Goal: Task Accomplishment & Management: Manage account settings

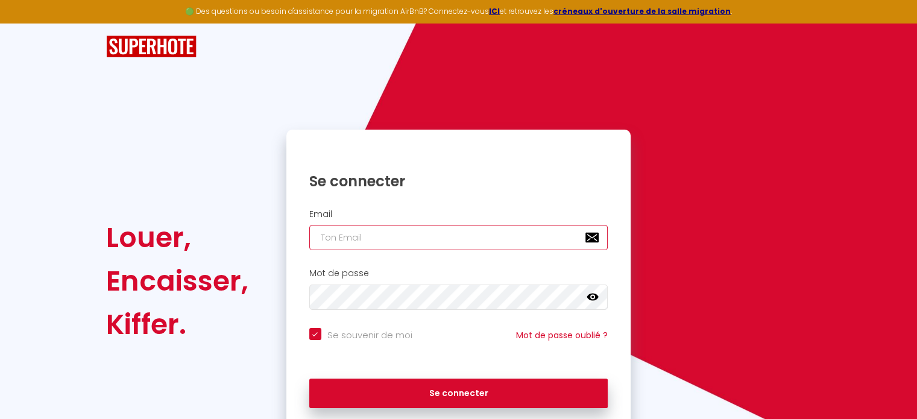
click at [469, 227] on input "email" at bounding box center [458, 237] width 299 height 25
type input "l"
checkbox input "true"
type input "la"
checkbox input "true"
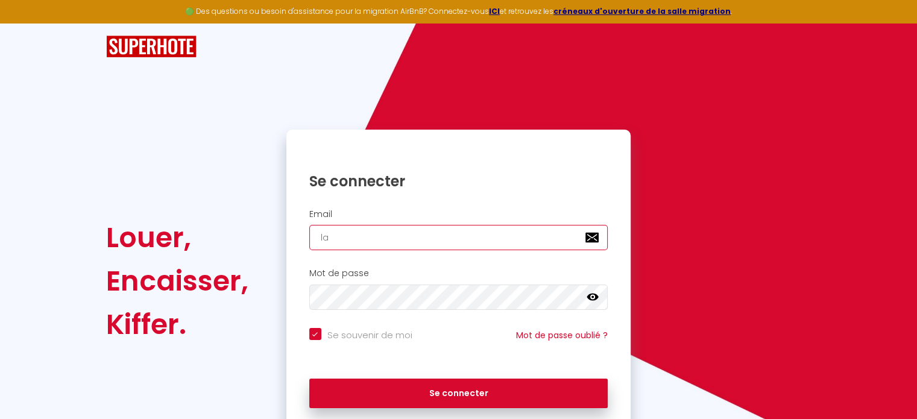
type input "lau"
checkbox input "true"
type input "laur"
checkbox input "true"
type input "[PERSON_NAME]"
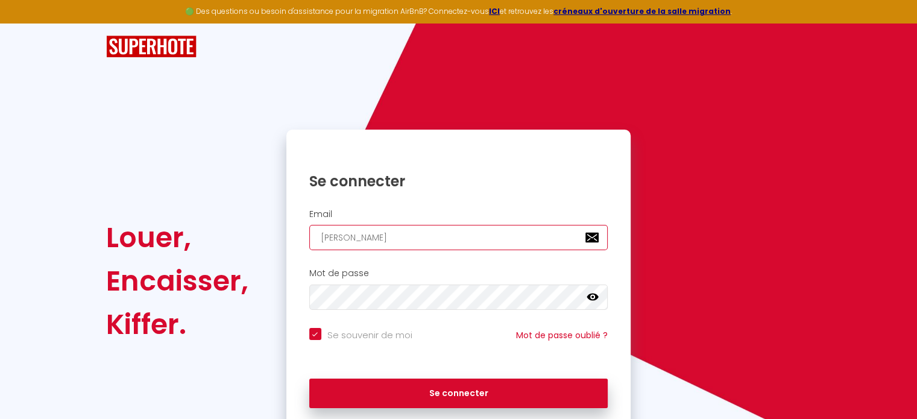
checkbox input "true"
type input "[PERSON_NAME]."
checkbox input "true"
type input "[PERSON_NAME].m"
checkbox input "true"
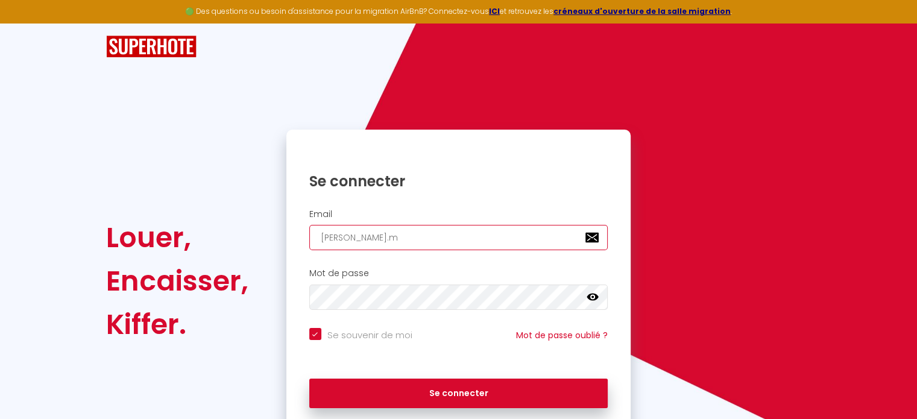
type input "[DOMAIN_NAME]"
checkbox input "true"
type input "[PERSON_NAME].mug"
checkbox input "true"
type input "[PERSON_NAME].mugn"
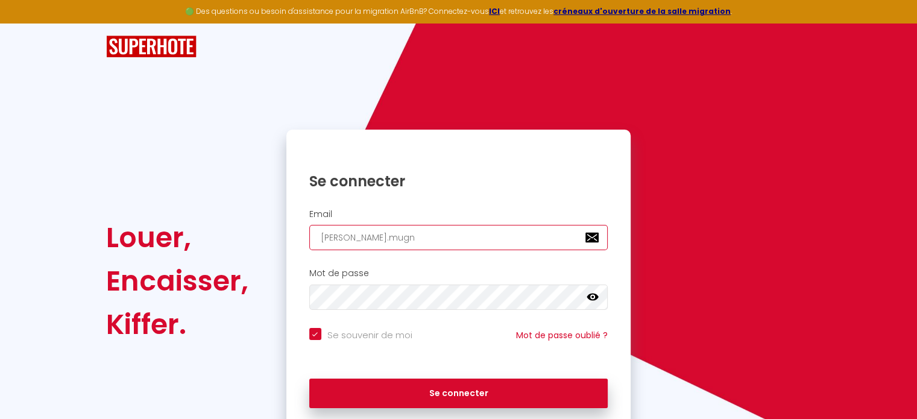
checkbox input "true"
type input "[PERSON_NAME].mugni"
checkbox input "true"
type input "[PERSON_NAME].mugnie"
checkbox input "true"
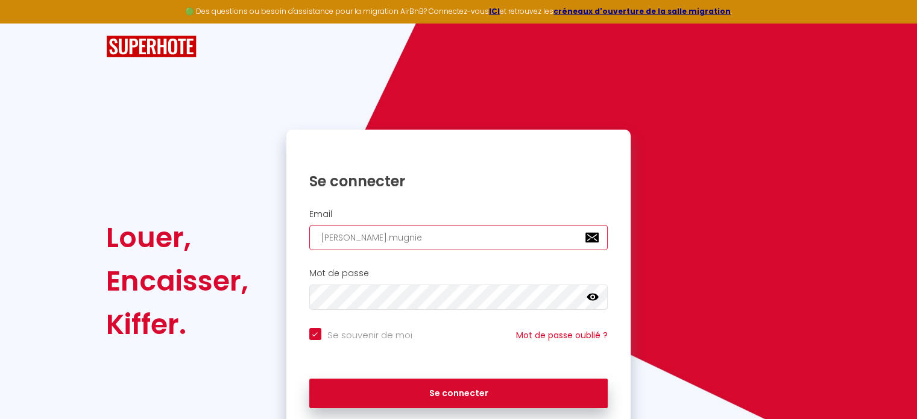
type input "[PERSON_NAME].mugnier"
checkbox input "true"
type input "[PERSON_NAME].mugnier5"
checkbox input "true"
type input "[PERSON_NAME].mugnier5@"
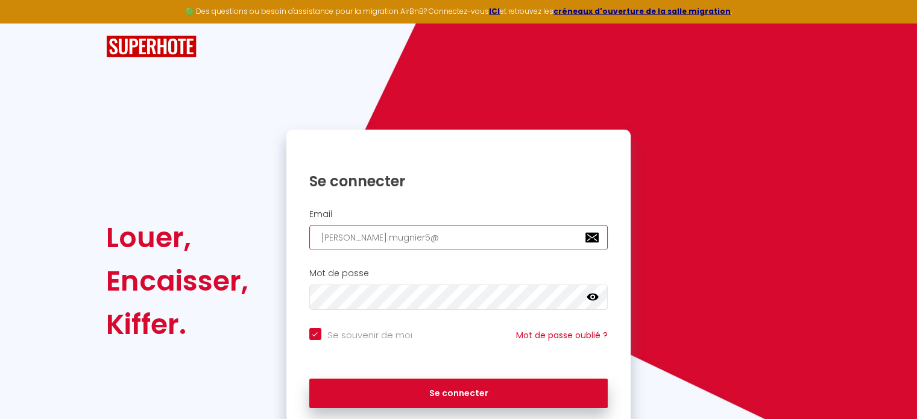
checkbox input "true"
type input "laura.mugnier5@g"
checkbox input "true"
type input "laura.mugnier5@gm"
checkbox input "true"
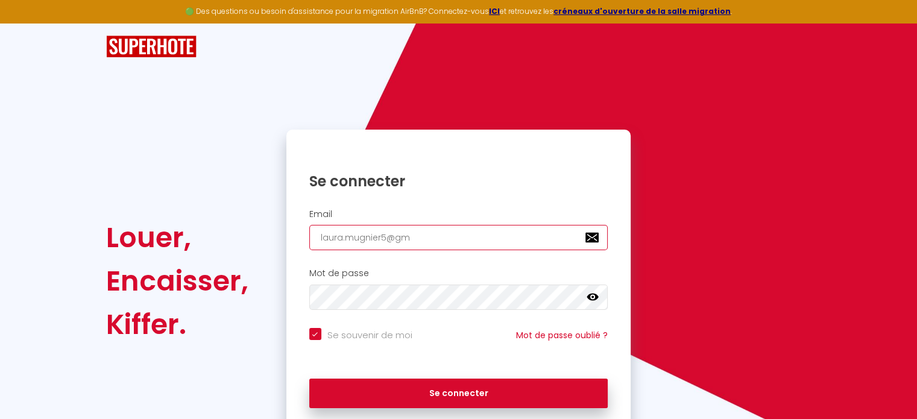
type input "laura.mugnier5@gma"
checkbox input "true"
type input "laura.mugnier5@gmai"
checkbox input "true"
type input "[EMAIL_ADDRESS]"
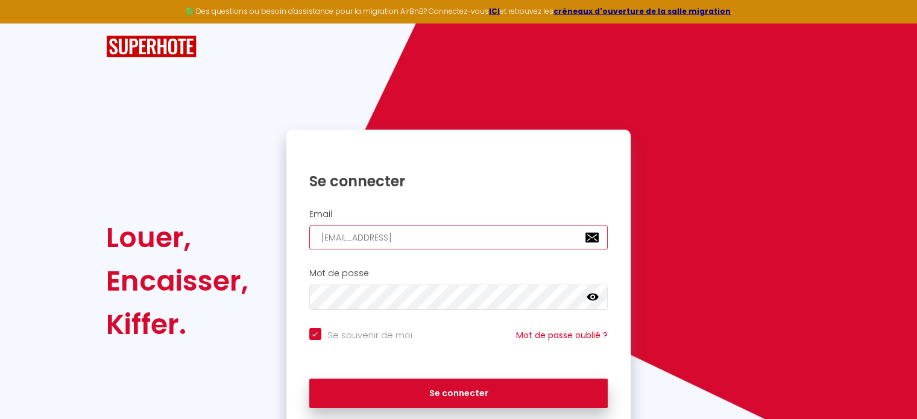
checkbox input "true"
type input "[EMAIL_ADDRESS]."
checkbox input "true"
type input "laura.mugnier5@gmail.c"
checkbox input "true"
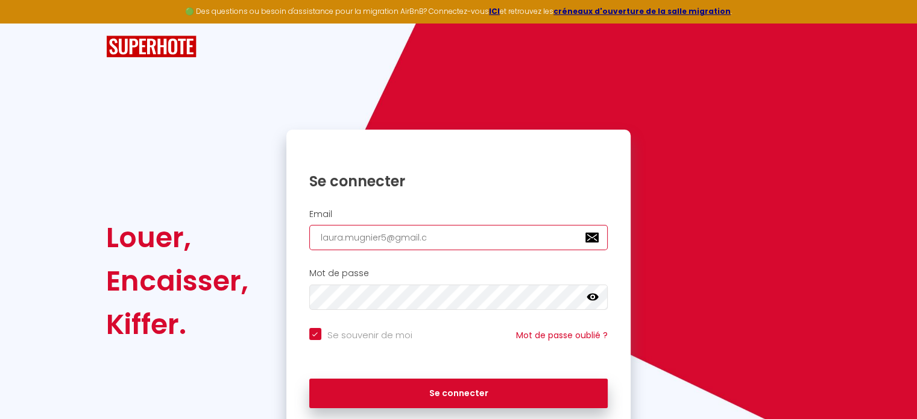
type input "[EMAIL_ADDRESS][DOMAIN_NAME]"
checkbox input "true"
type input "[EMAIL_ADDRESS][DOMAIN_NAME]"
checkbox input "true"
type input "[EMAIL_ADDRESS][DOMAIN_NAME]"
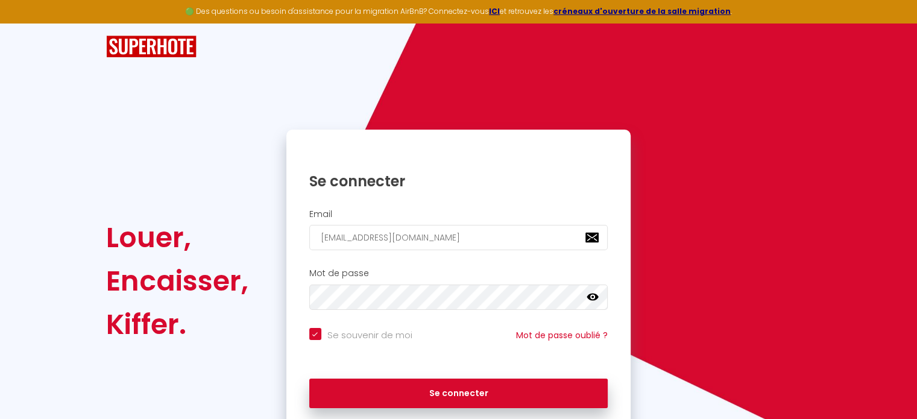
click at [589, 293] on icon at bounding box center [593, 297] width 12 height 12
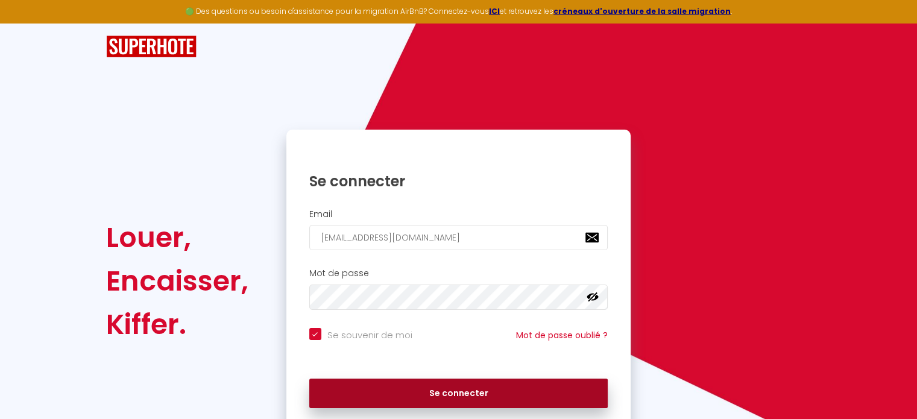
click at [466, 401] on button "Se connecter" at bounding box center [458, 394] width 299 height 30
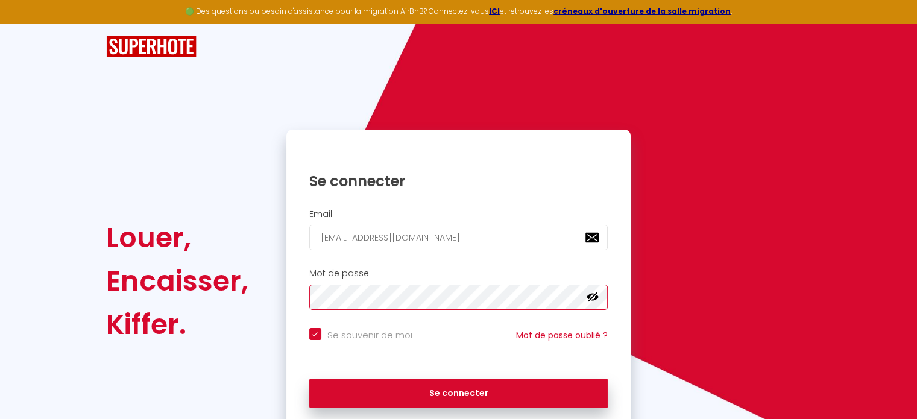
click at [309, 379] on button "Se connecter" at bounding box center [458, 394] width 299 height 30
checkbox input "true"
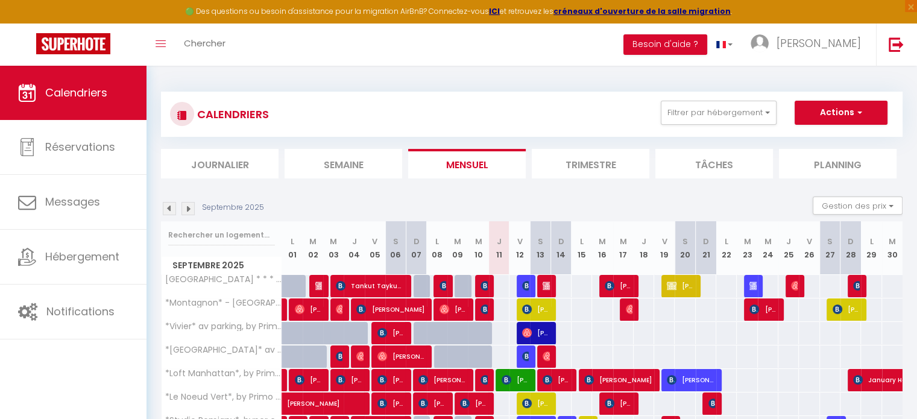
click at [333, 175] on li "Semaine" at bounding box center [344, 164] width 118 height 30
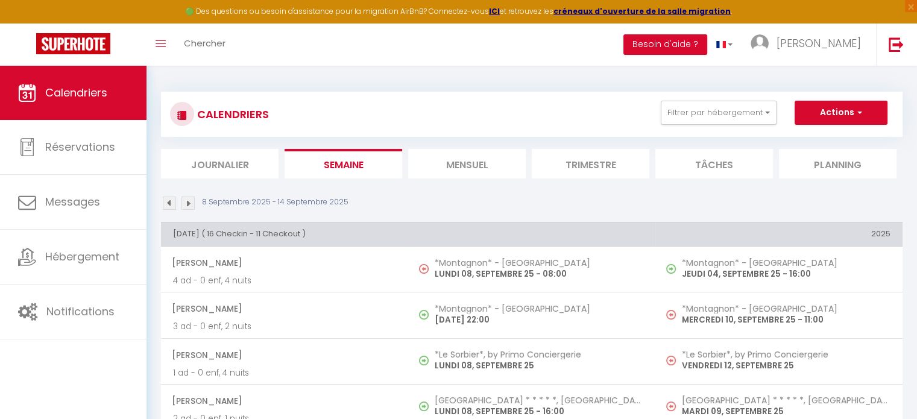
click at [234, 166] on li "Journalier" at bounding box center [220, 164] width 118 height 30
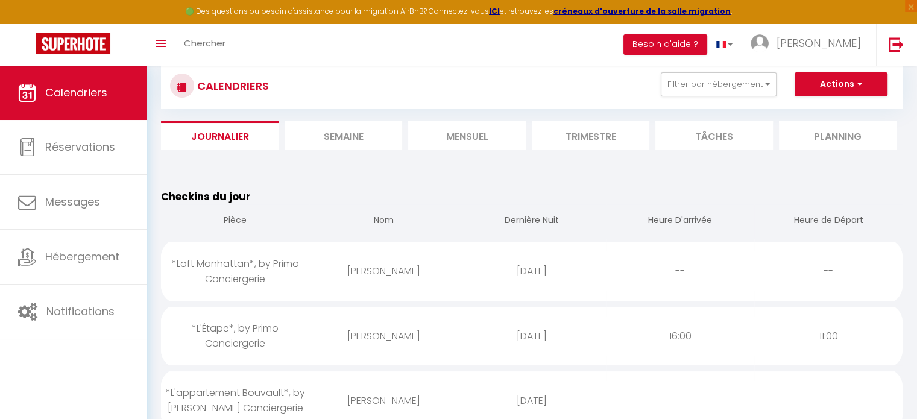
scroll to position [29, 0]
click at [350, 128] on li "Semaine" at bounding box center [344, 135] width 118 height 30
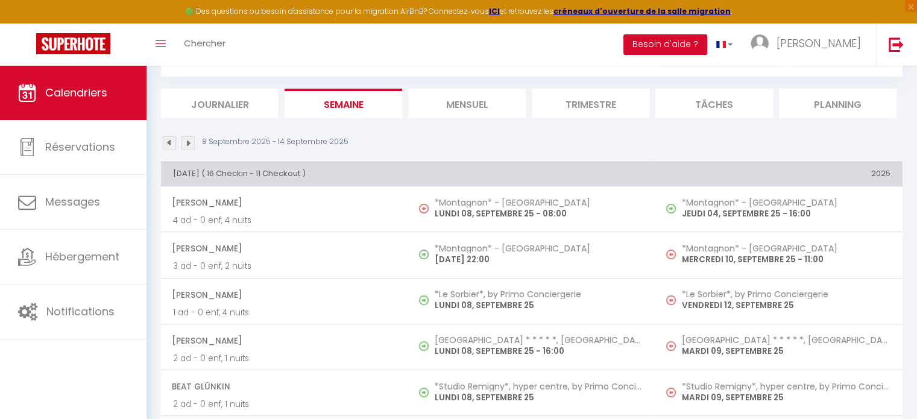
scroll to position [60, 0]
click at [190, 143] on img at bounding box center [188, 142] width 13 height 13
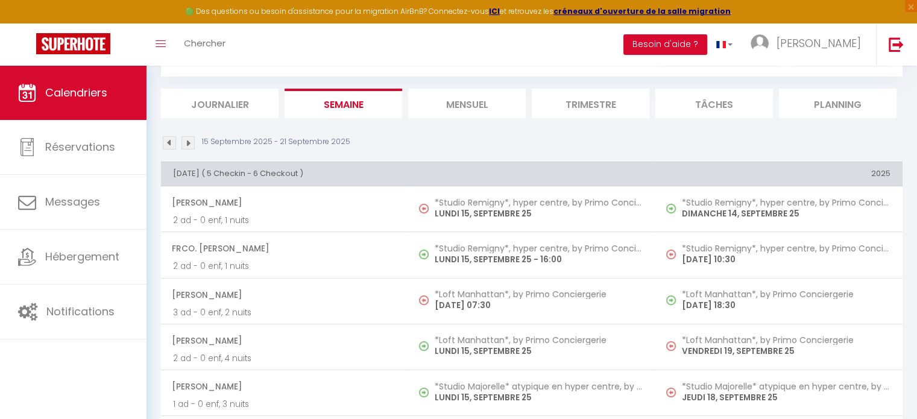
click at [168, 142] on img at bounding box center [169, 142] width 13 height 13
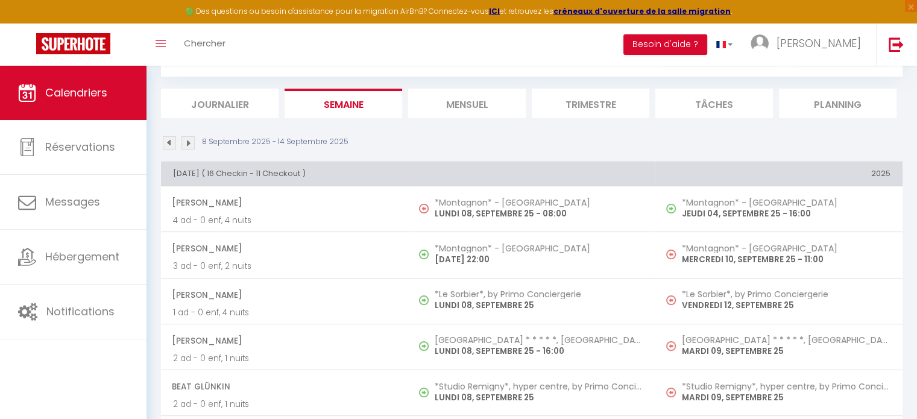
click at [251, 106] on li "Journalier" at bounding box center [220, 104] width 118 height 30
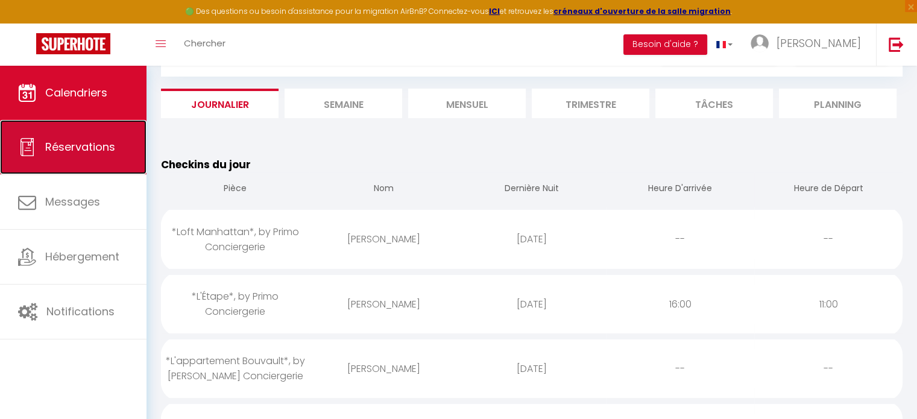
click at [83, 160] on link "Réservations" at bounding box center [73, 147] width 147 height 54
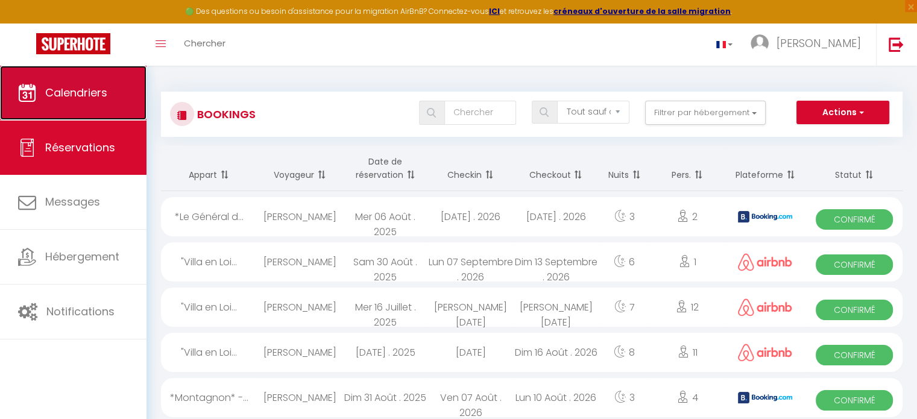
click at [86, 80] on link "Calendriers" at bounding box center [73, 93] width 147 height 54
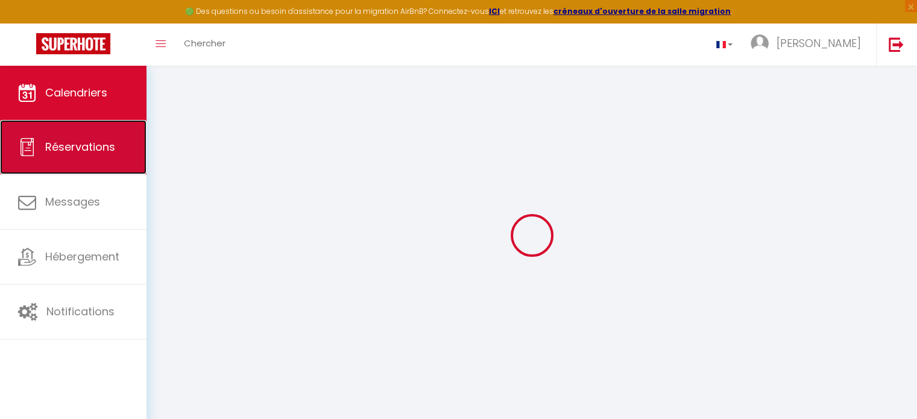
click at [84, 146] on span "Réservations" at bounding box center [80, 146] width 70 height 15
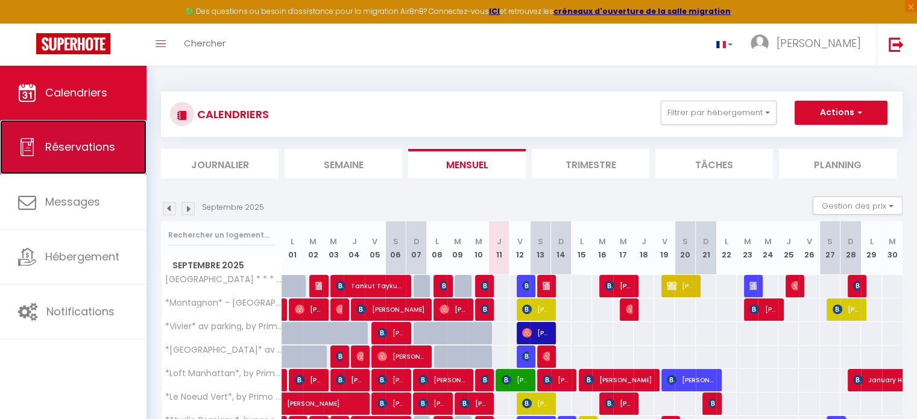
click at [87, 160] on link "Réservations" at bounding box center [73, 147] width 147 height 54
select select "not_cancelled"
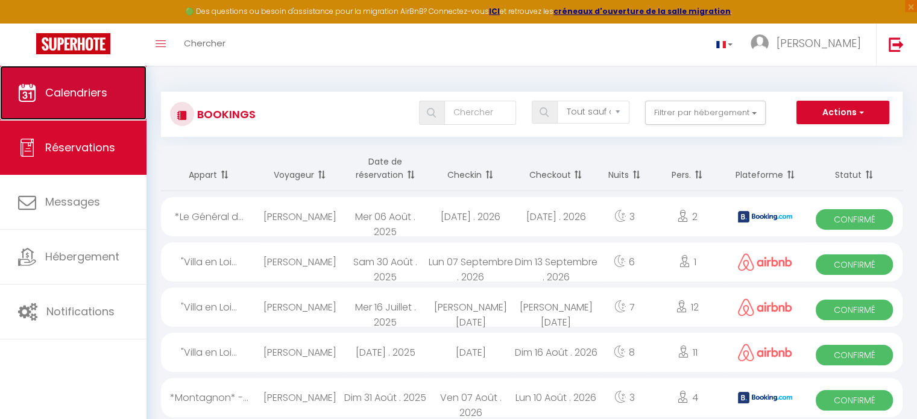
click at [73, 107] on link "Calendriers" at bounding box center [73, 93] width 147 height 54
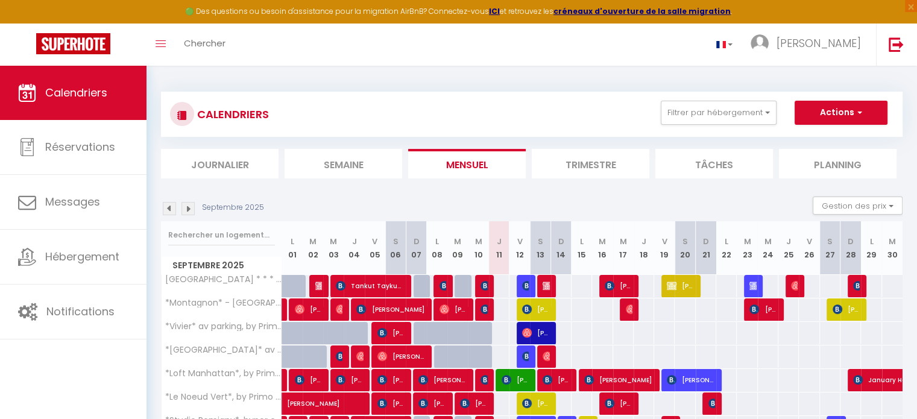
click at [245, 163] on li "Journalier" at bounding box center [220, 164] width 118 height 30
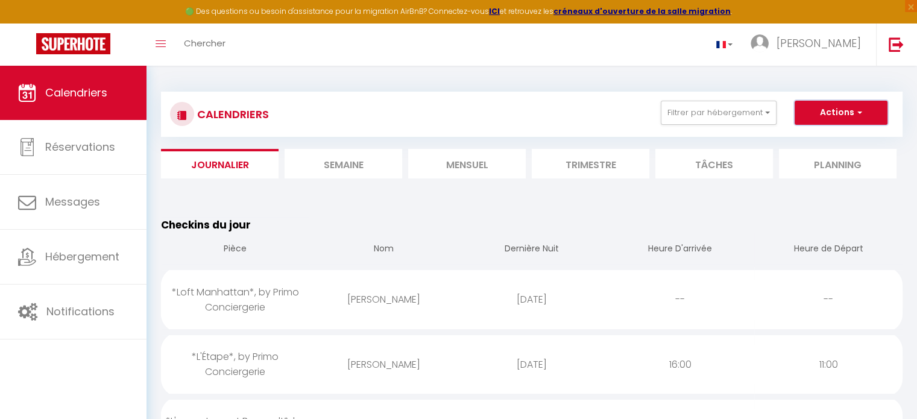
click at [858, 119] on button "Actions" at bounding box center [841, 113] width 93 height 24
click at [531, 122] on div "CALENDRIERS Filtrer par hébergement Nevers centre ville [GEOGRAPHIC_DATA] * * *…" at bounding box center [532, 114] width 724 height 27
click at [336, 158] on li "Semaine" at bounding box center [344, 164] width 118 height 30
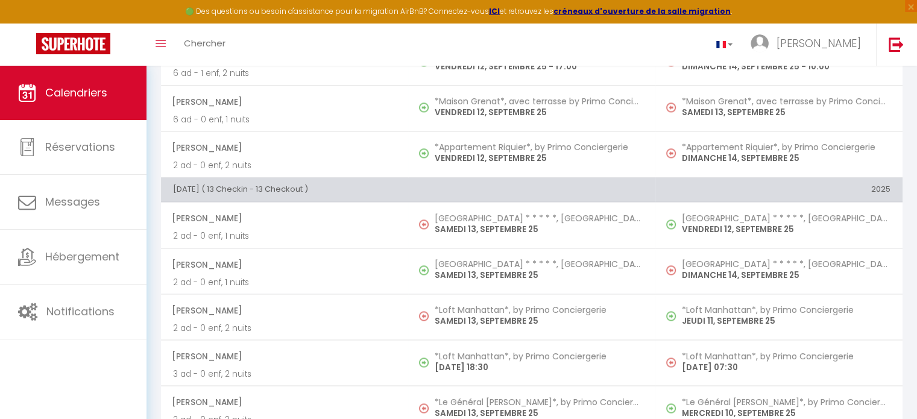
scroll to position [6328, 0]
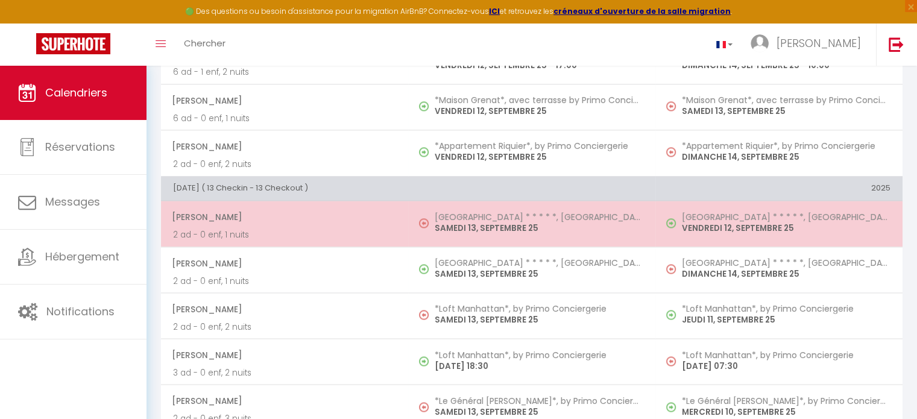
click at [381, 208] on span "[PERSON_NAME]" at bounding box center [284, 217] width 224 height 23
select select "OK"
select select "KO"
select select "0"
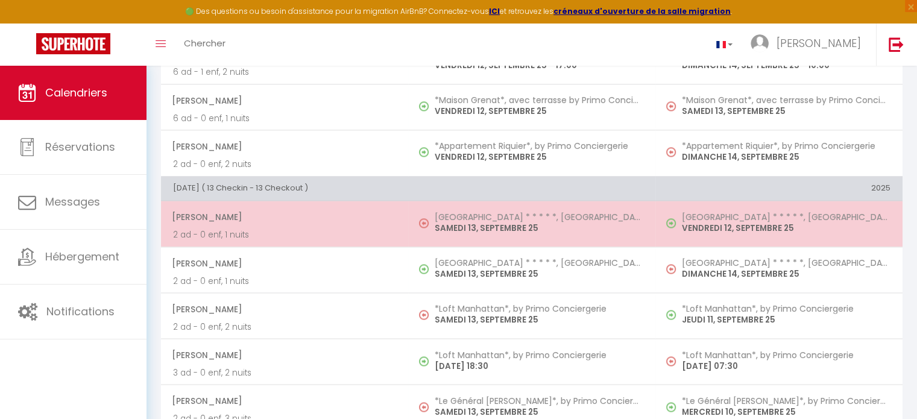
select select "1"
select select
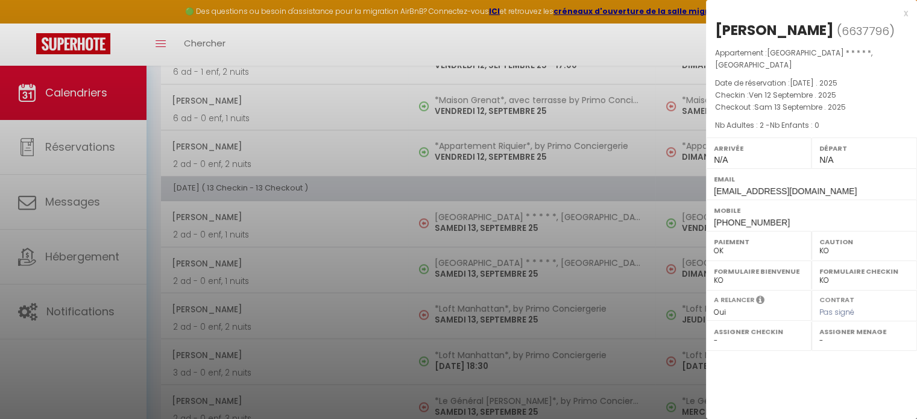
click at [906, 14] on div "x" at bounding box center [807, 13] width 202 height 14
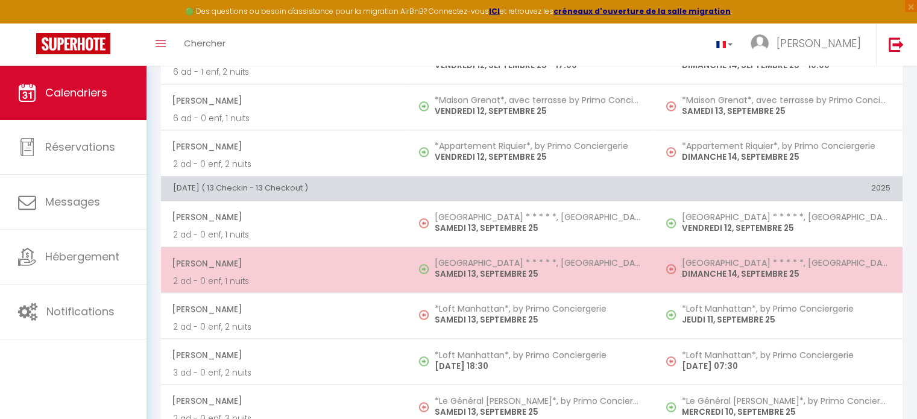
click at [326, 275] on p "2 ad - 0 enf, 1 nuits" at bounding box center [284, 281] width 223 height 13
select select "30880"
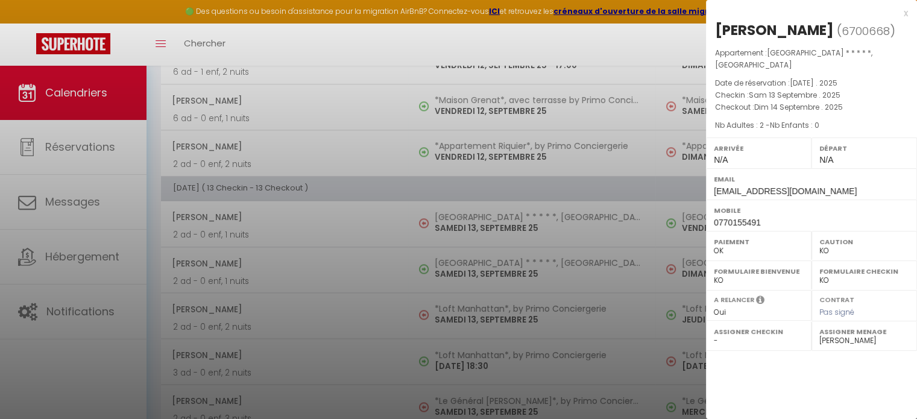
click at [906, 13] on div "x" at bounding box center [807, 13] width 202 height 14
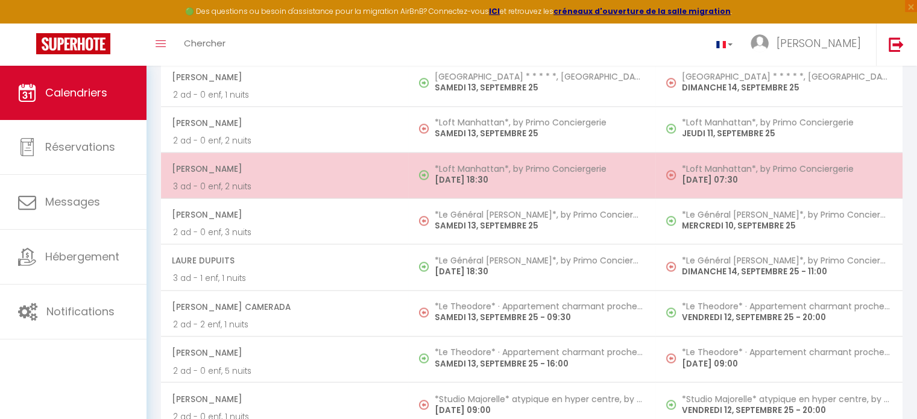
scroll to position [6515, 0]
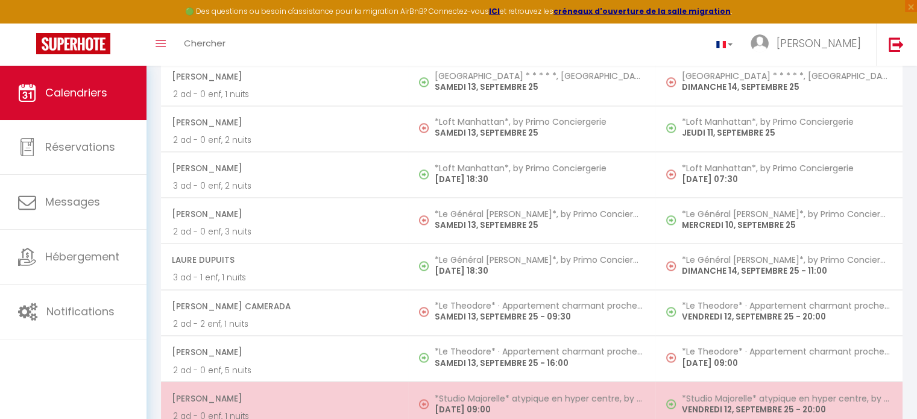
click at [371, 387] on span "[PERSON_NAME]" at bounding box center [284, 398] width 224 height 23
select select
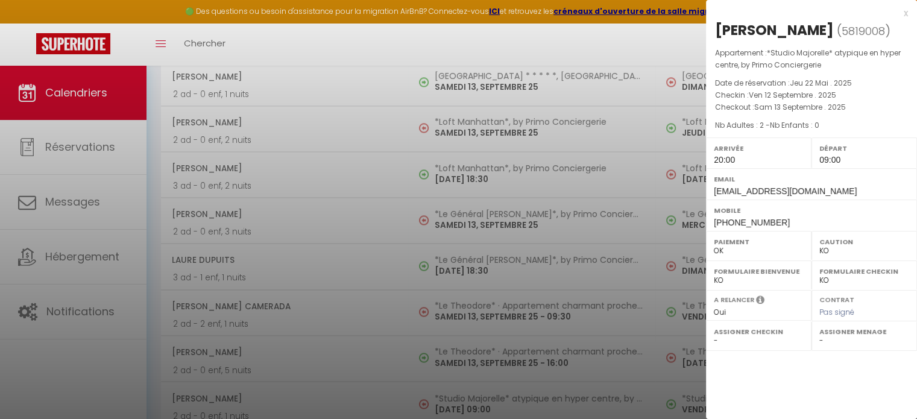
click at [821, 340] on select "- [PERSON_NAME] [PERSON_NAME] [PERSON_NAME] [PERSON_NAME] [PERSON_NAME] [PERSON…" at bounding box center [864, 340] width 90 height 11
click at [359, 171] on div at bounding box center [458, 209] width 917 height 419
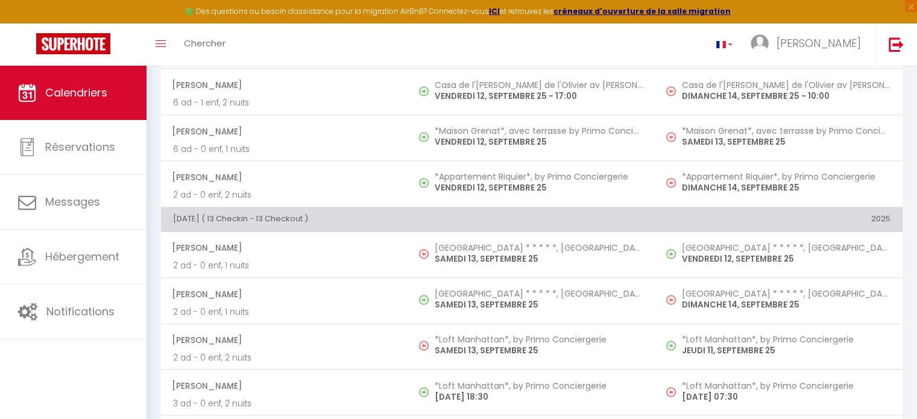
scroll to position [6298, 0]
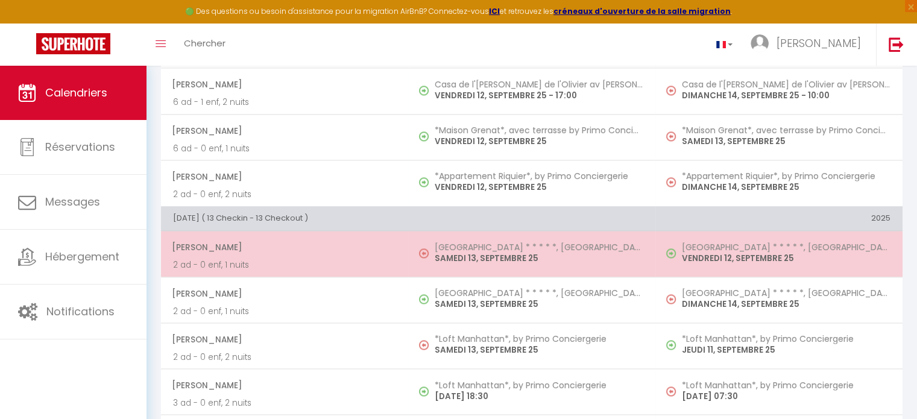
click at [390, 236] on span "[PERSON_NAME]" at bounding box center [284, 247] width 224 height 23
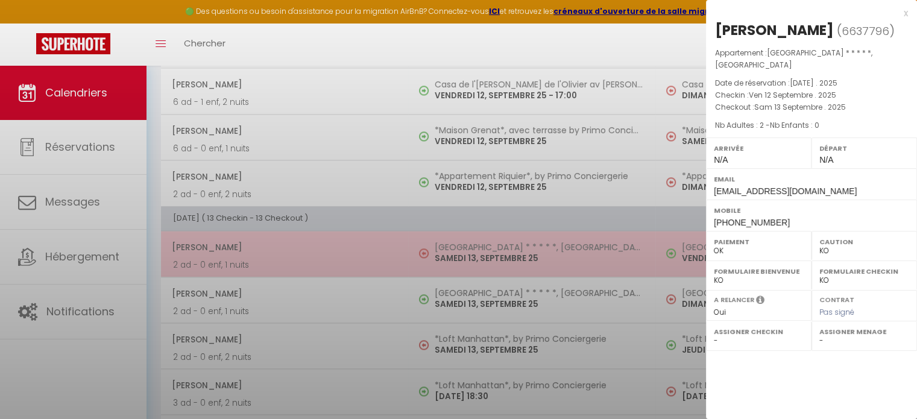
select select "0"
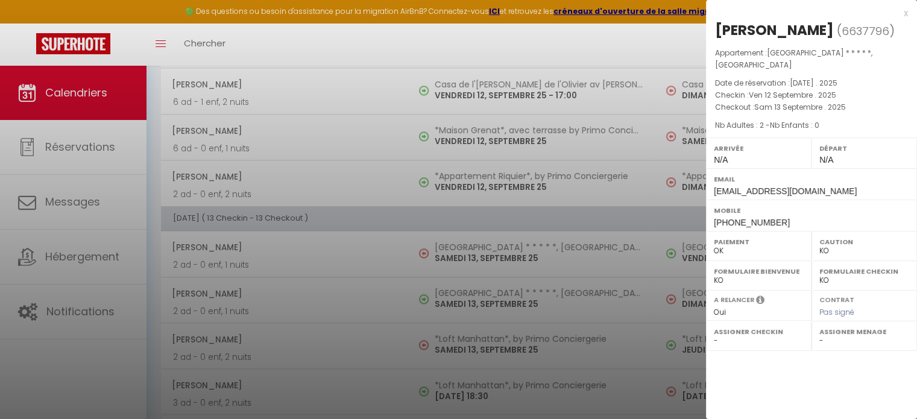
click at [823, 338] on select "- [PERSON_NAME] [PERSON_NAME] [PERSON_NAME] [PERSON_NAME] [PERSON_NAME] [PERSON…" at bounding box center [864, 340] width 90 height 11
select select "49559"
click at [819, 335] on select "- [PERSON_NAME] [PERSON_NAME] [PERSON_NAME] [PERSON_NAME] [PERSON_NAME] [PERSON…" at bounding box center [864, 340] width 90 height 11
click at [905, 11] on div "x" at bounding box center [807, 13] width 202 height 14
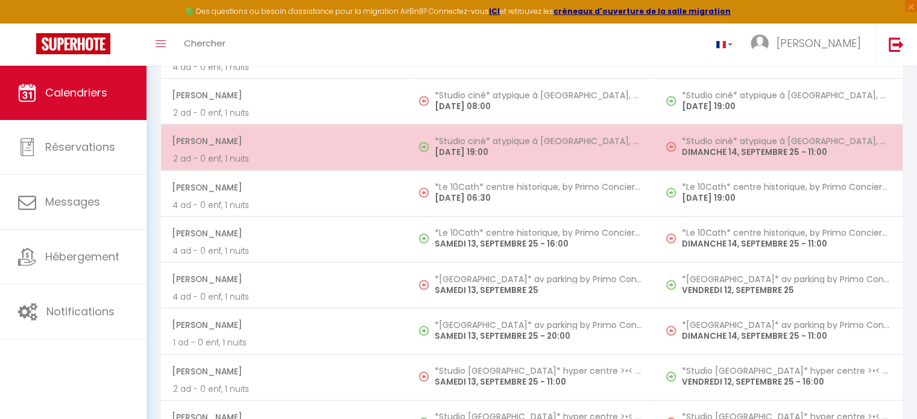
scroll to position [7097, 0]
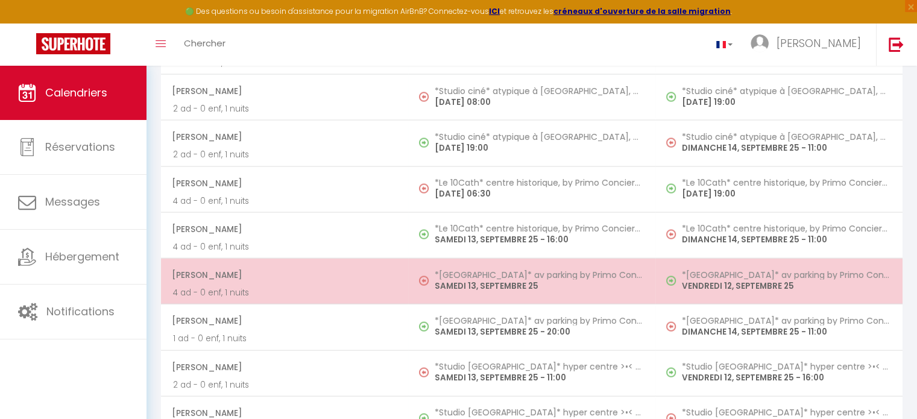
click at [388, 286] on p "4 ad - 0 enf, 1 nuits" at bounding box center [284, 292] width 223 height 13
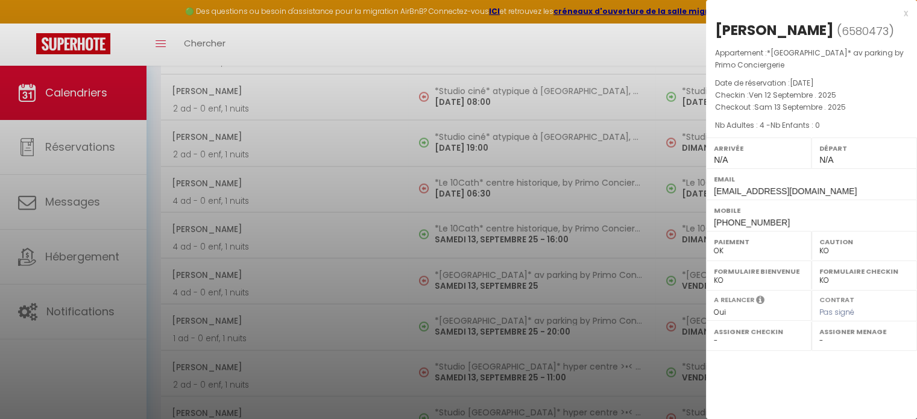
click at [830, 351] on div "Assigner Menage - [PERSON_NAME] [PERSON_NAME] [PERSON_NAME] [PERSON_NAME] [PERS…" at bounding box center [865, 336] width 106 height 30
click at [826, 346] on select "- [PERSON_NAME] [PERSON_NAME] [PERSON_NAME] [PERSON_NAME] [PERSON_NAME] [PERSON…" at bounding box center [864, 340] width 90 height 11
select select "49559"
click at [819, 346] on select "- [PERSON_NAME] [PERSON_NAME] [PERSON_NAME] [PERSON_NAME] [PERSON_NAME] [PERSON…" at bounding box center [864, 340] width 90 height 11
click at [474, 232] on div at bounding box center [458, 209] width 917 height 419
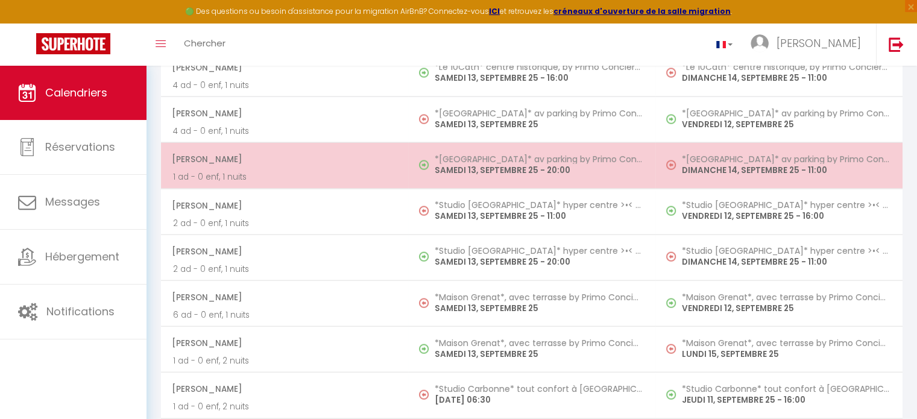
scroll to position [7260, 0]
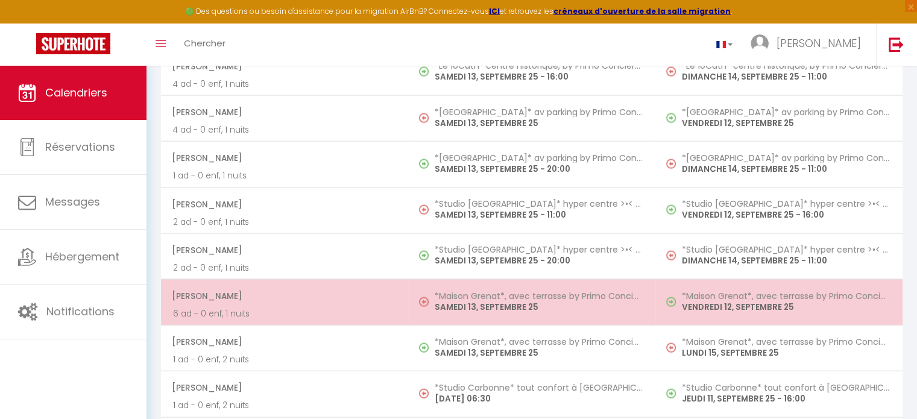
click at [331, 285] on span "[PERSON_NAME]" at bounding box center [284, 296] width 224 height 23
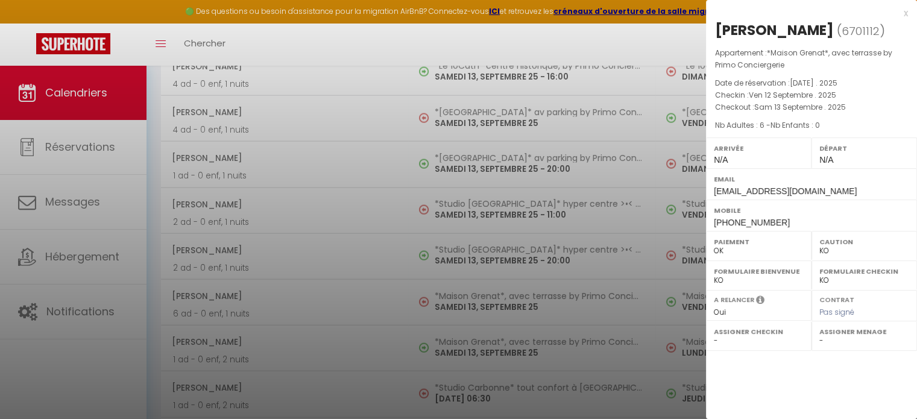
click at [835, 339] on select "- [PERSON_NAME] [PERSON_NAME] [PERSON_NAME] [PERSON_NAME] [PERSON_NAME] [PERSON…" at bounding box center [864, 340] width 90 height 11
select select "49559"
click at [819, 335] on select "- [PERSON_NAME] [PERSON_NAME] [PERSON_NAME] [PERSON_NAME] [PERSON_NAME] [PERSON…" at bounding box center [864, 340] width 90 height 11
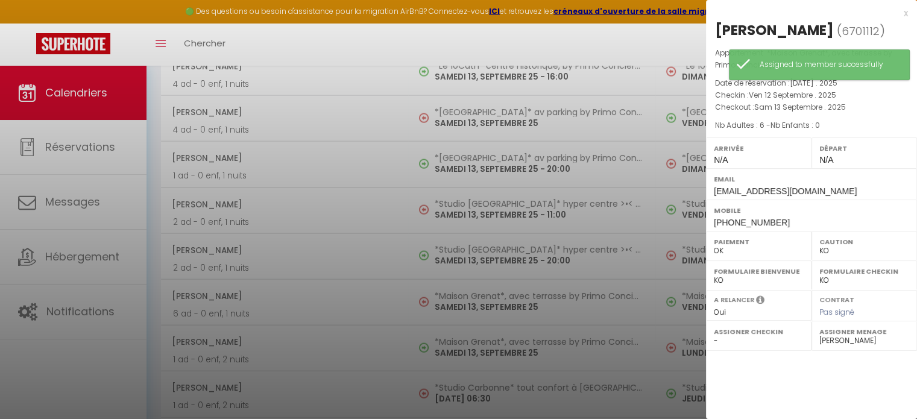
click at [362, 224] on div at bounding box center [458, 209] width 917 height 419
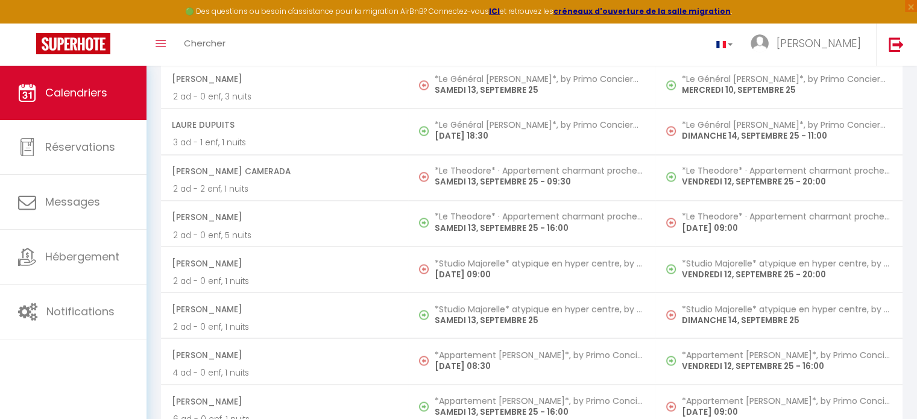
scroll to position [6651, 0]
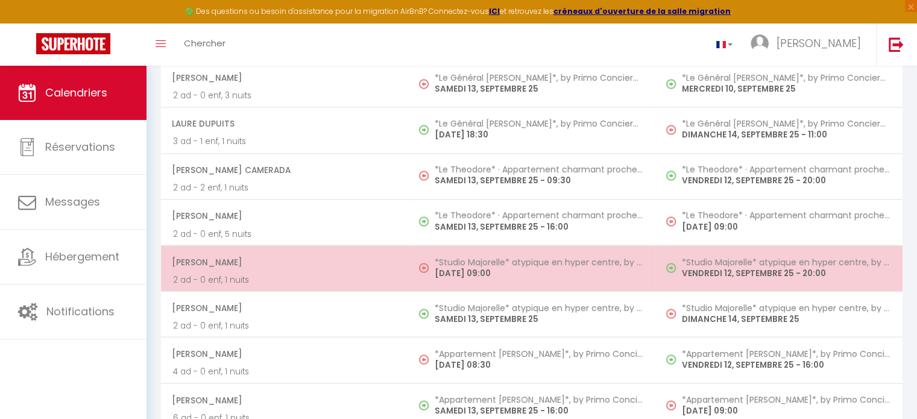
click at [365, 273] on p "2 ad - 0 enf, 1 nuits" at bounding box center [284, 279] width 223 height 13
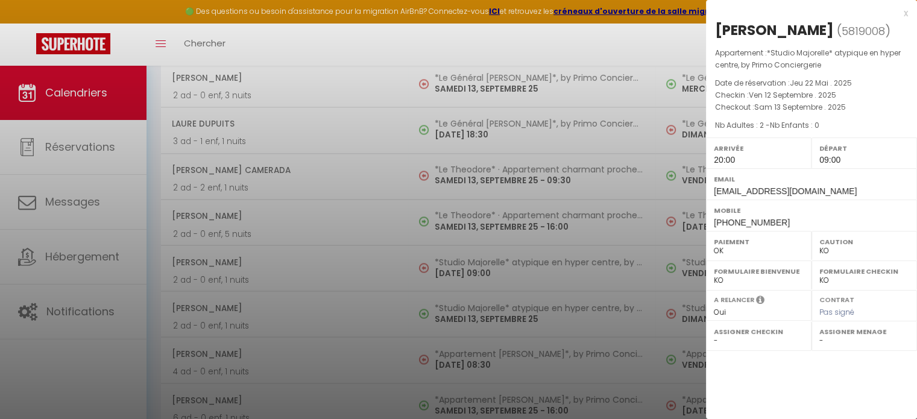
click at [822, 339] on select "- [PERSON_NAME] [PERSON_NAME] [PERSON_NAME] [PERSON_NAME] [PERSON_NAME] [PERSON…" at bounding box center [864, 340] width 90 height 11
select select "49559"
click at [819, 335] on select "- [PERSON_NAME] [PERSON_NAME] [PERSON_NAME] [PERSON_NAME] [PERSON_NAME] [PERSON…" at bounding box center [864, 340] width 90 height 11
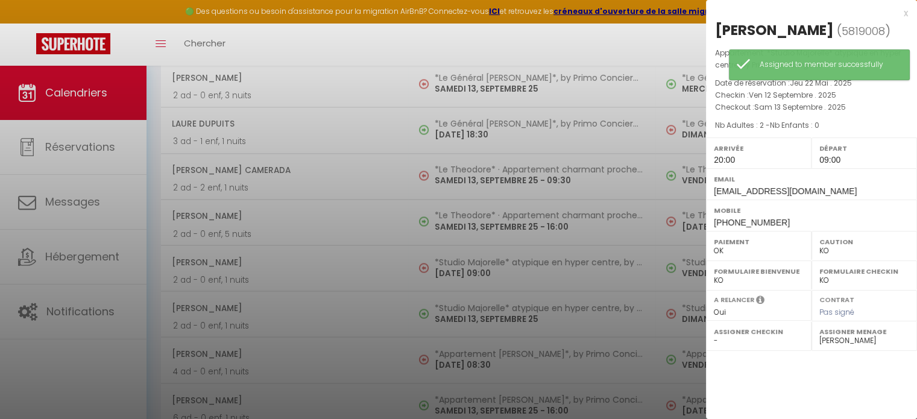
click at [456, 284] on div at bounding box center [458, 209] width 917 height 419
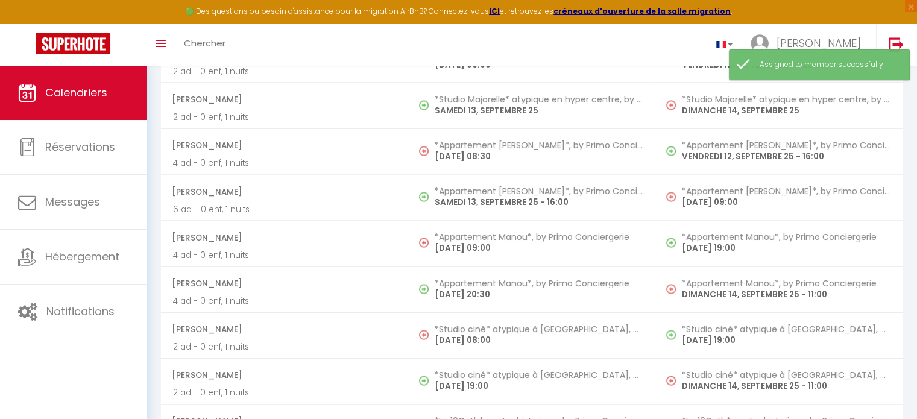
scroll to position [6861, 0]
